Goal: Transaction & Acquisition: Obtain resource

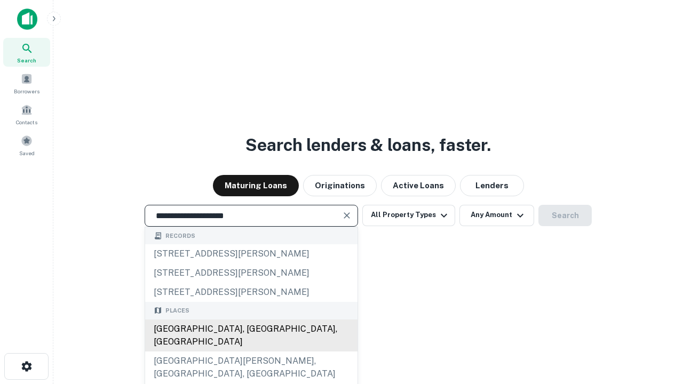
click at [251, 352] on div "[GEOGRAPHIC_DATA], [GEOGRAPHIC_DATA], [GEOGRAPHIC_DATA]" at bounding box center [251, 336] width 212 height 32
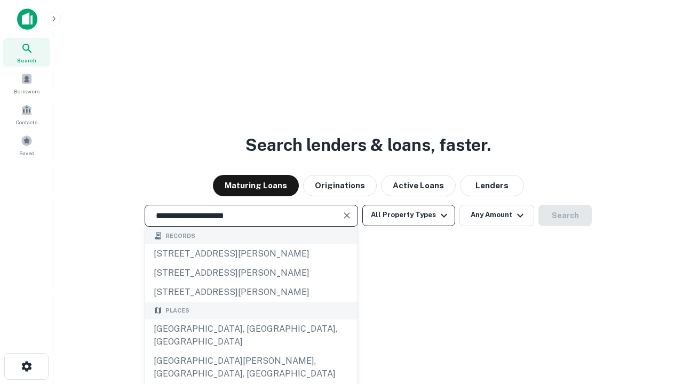
type input "**********"
click at [409, 215] on button "All Property Types" at bounding box center [409, 215] width 93 height 21
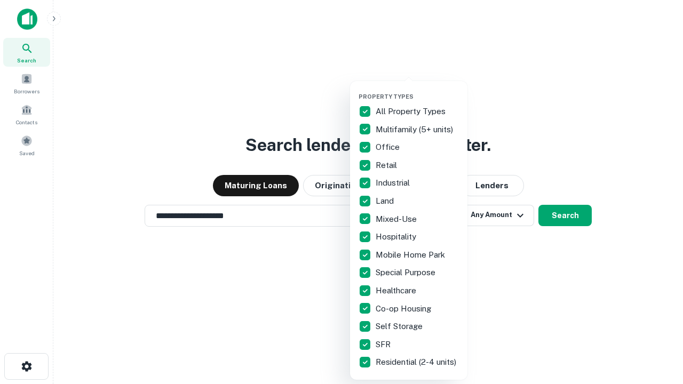
click at [418, 90] on button "button" at bounding box center [417, 90] width 117 height 1
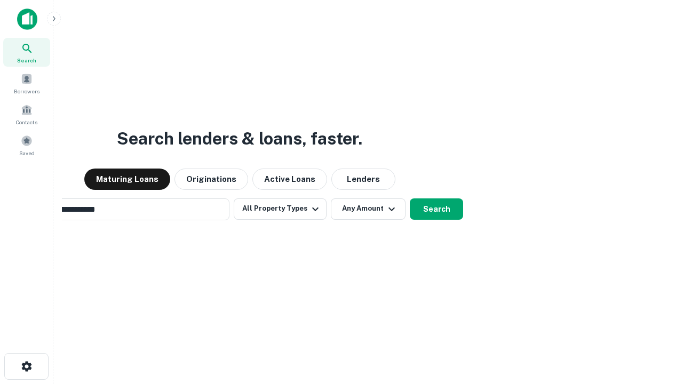
scroll to position [17, 0]
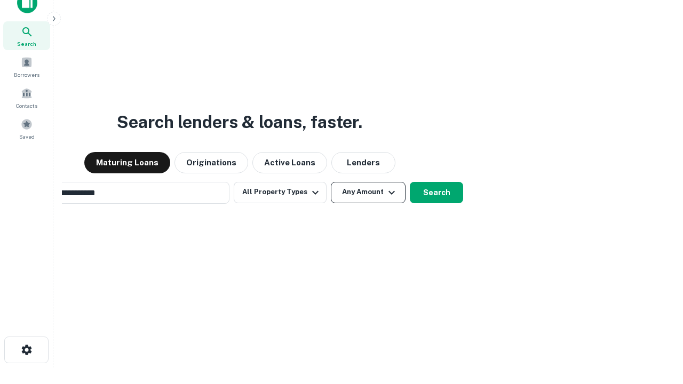
click at [331, 182] on button "Any Amount" at bounding box center [368, 192] width 75 height 21
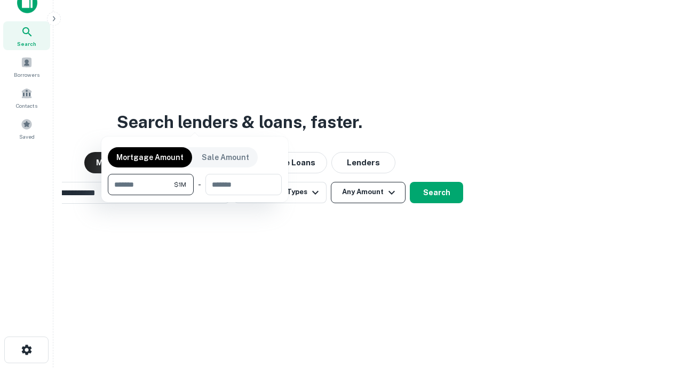
scroll to position [17, 0]
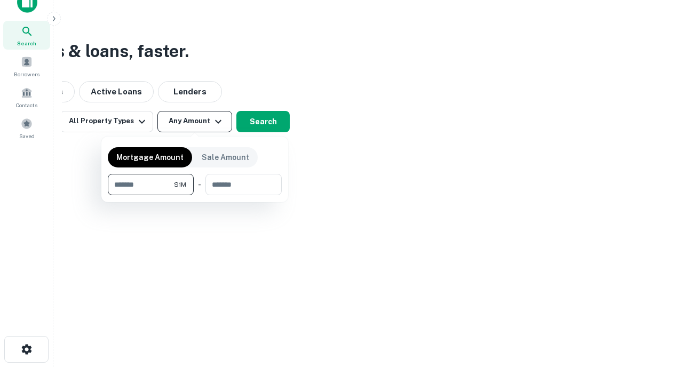
type input "*******"
click at [195, 195] on button "button" at bounding box center [195, 195] width 174 height 1
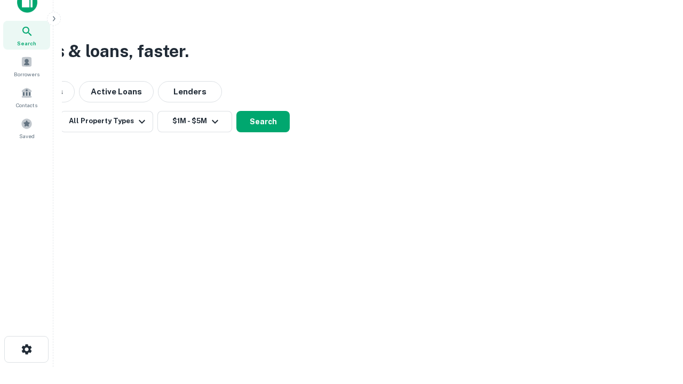
scroll to position [6, 197]
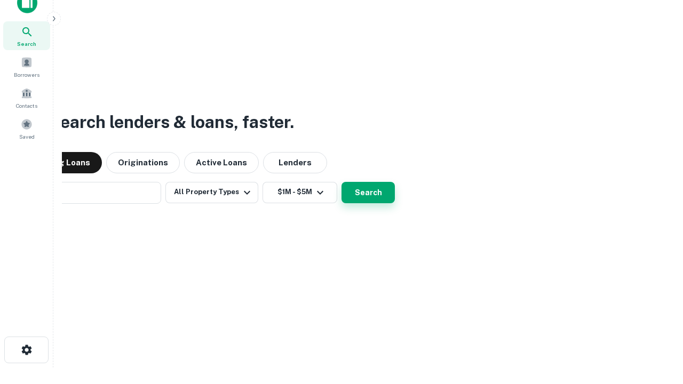
click at [342, 182] on button "Search" at bounding box center [368, 192] width 53 height 21
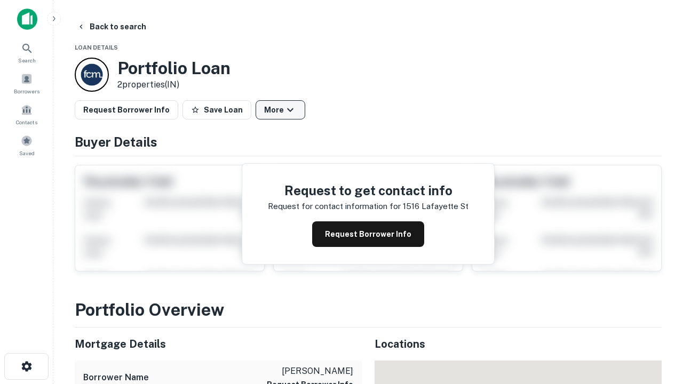
click at [280, 110] on button "More" at bounding box center [281, 109] width 50 height 19
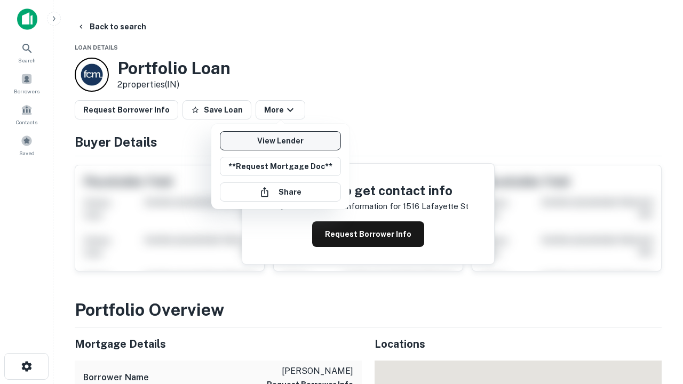
click at [280, 141] on link "View Lender" at bounding box center [280, 140] width 121 height 19
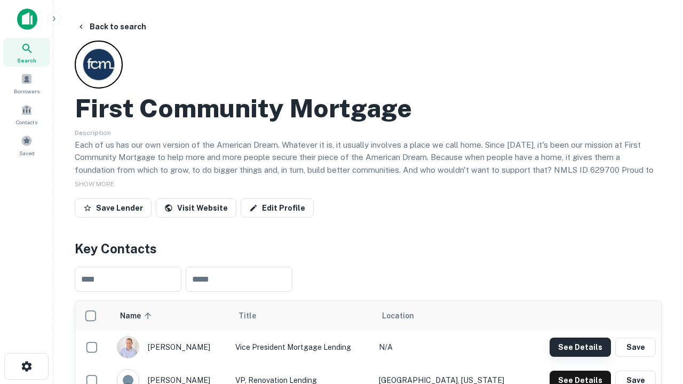
click at [580, 347] on button "See Details" at bounding box center [580, 347] width 61 height 19
click at [26, 367] on icon "button" at bounding box center [26, 366] width 13 height 13
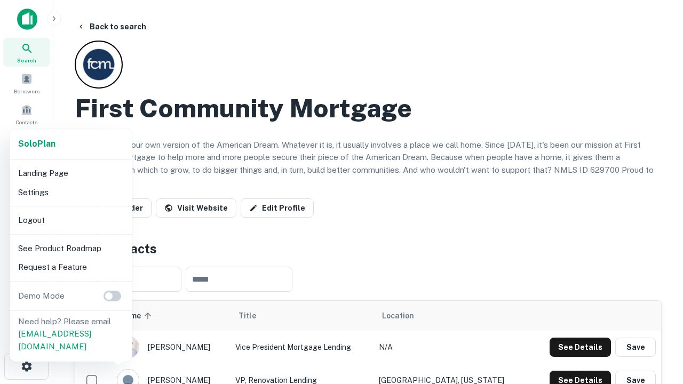
click at [70, 220] on li "Logout" at bounding box center [71, 220] width 114 height 19
